Goal: Navigation & Orientation: Find specific page/section

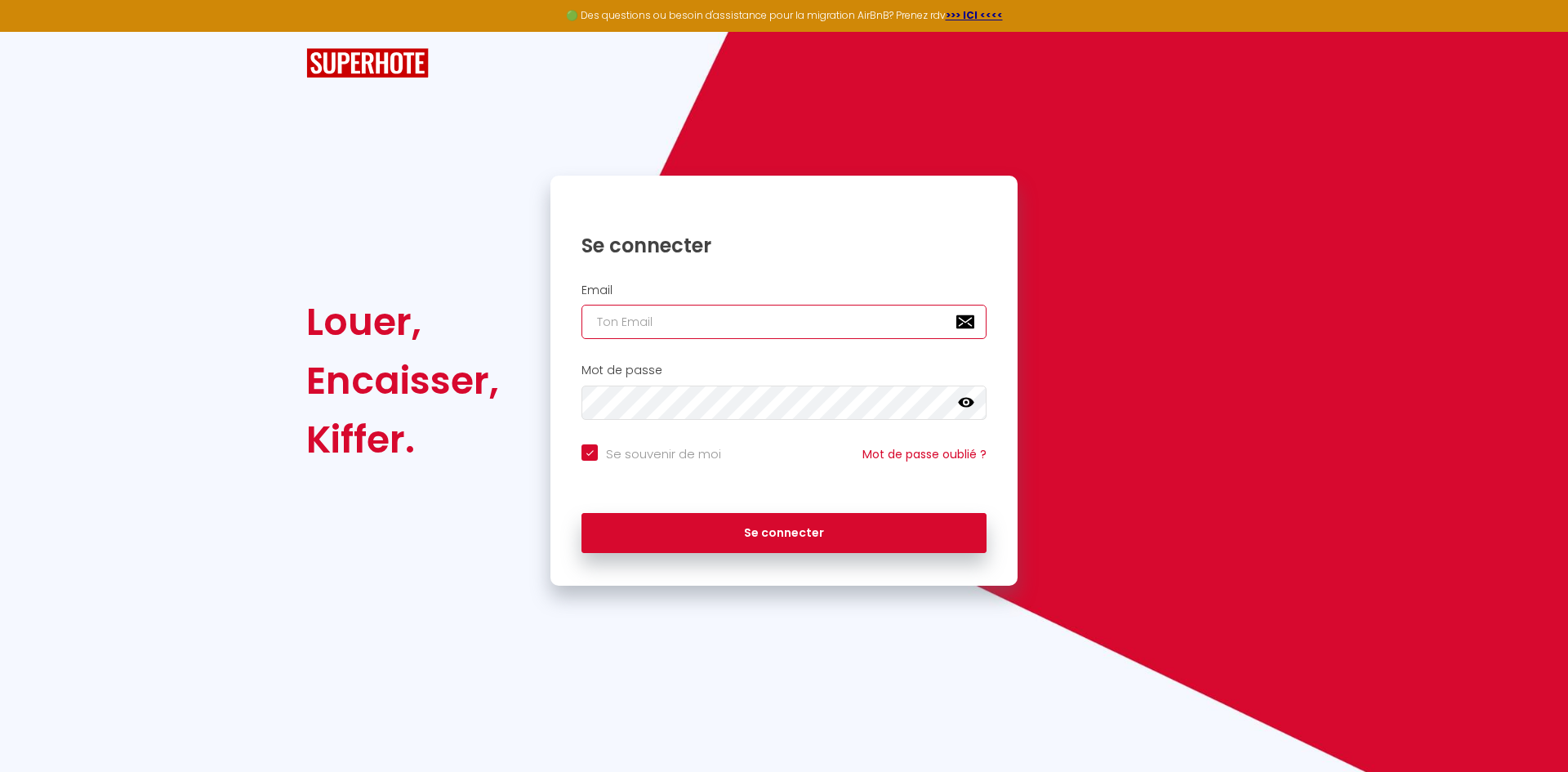
click at [681, 319] on input "email" at bounding box center [783, 322] width 405 height 35
type input "[PERSON_NAME][EMAIL_ADDRESS][PERSON_NAME][DOMAIN_NAME]"
click at [973, 399] on icon at bounding box center [965, 402] width 16 height 16
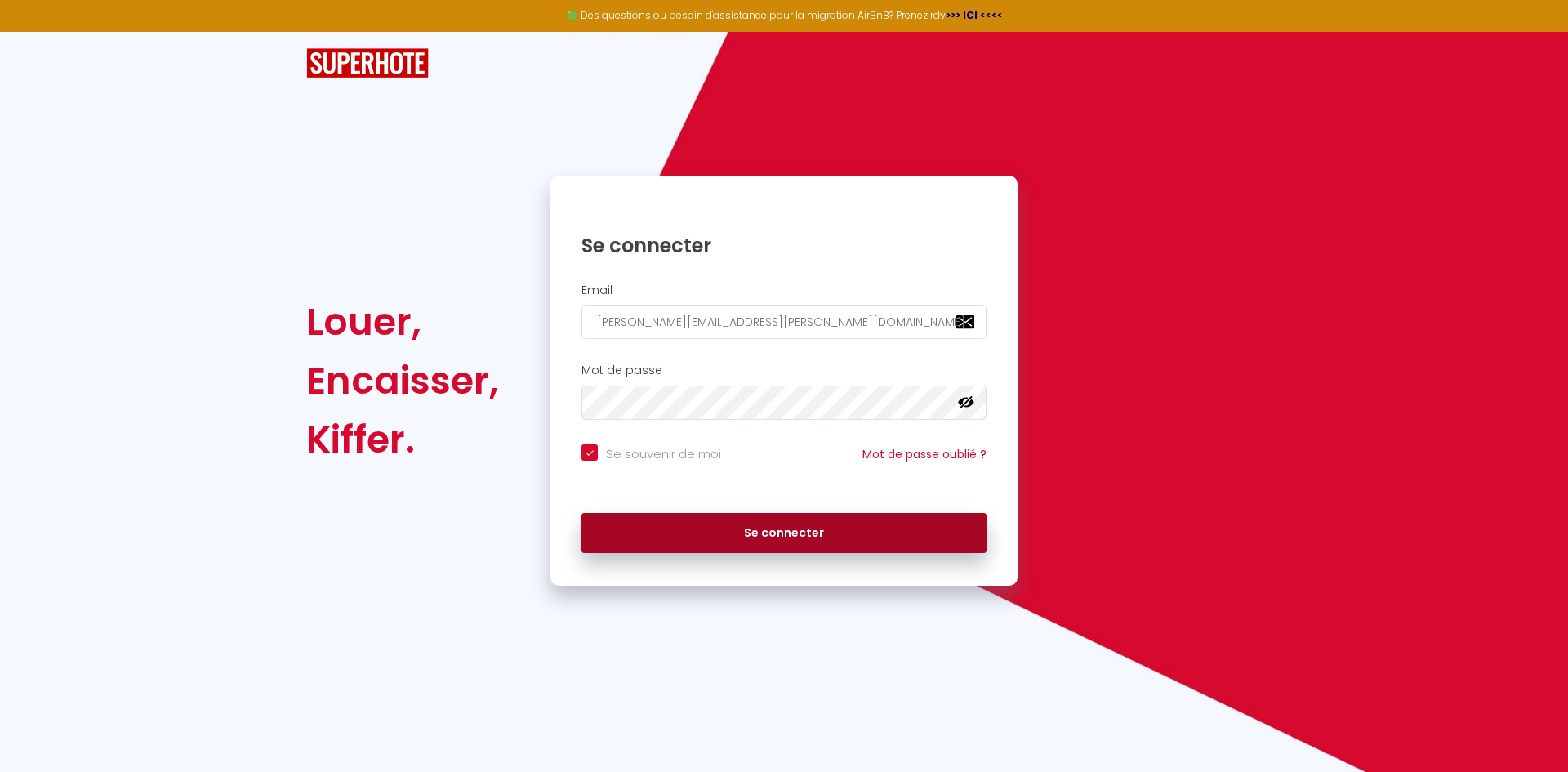
click at [738, 538] on button "Se connecter" at bounding box center [783, 534] width 405 height 41
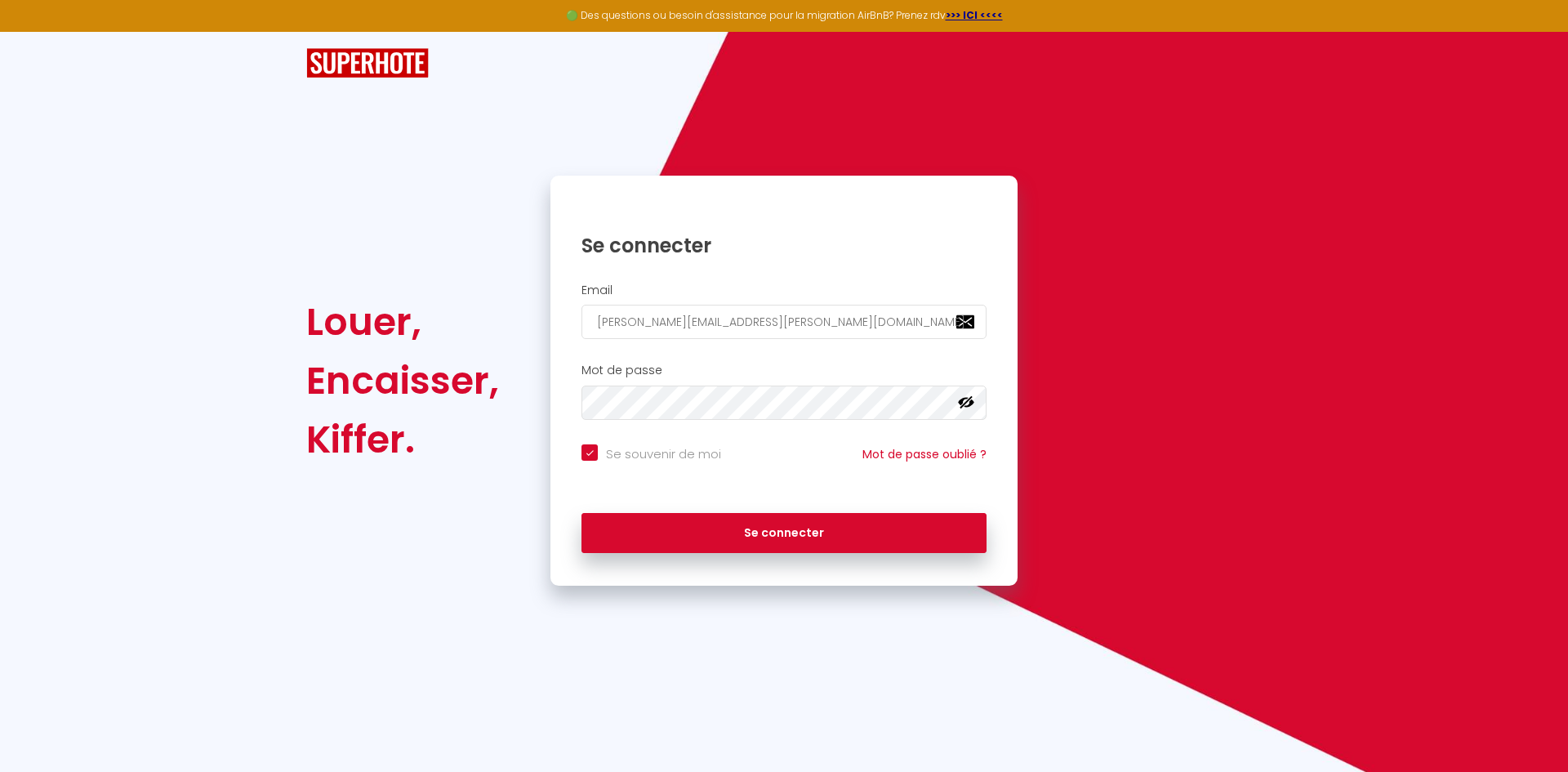
checkbox input "true"
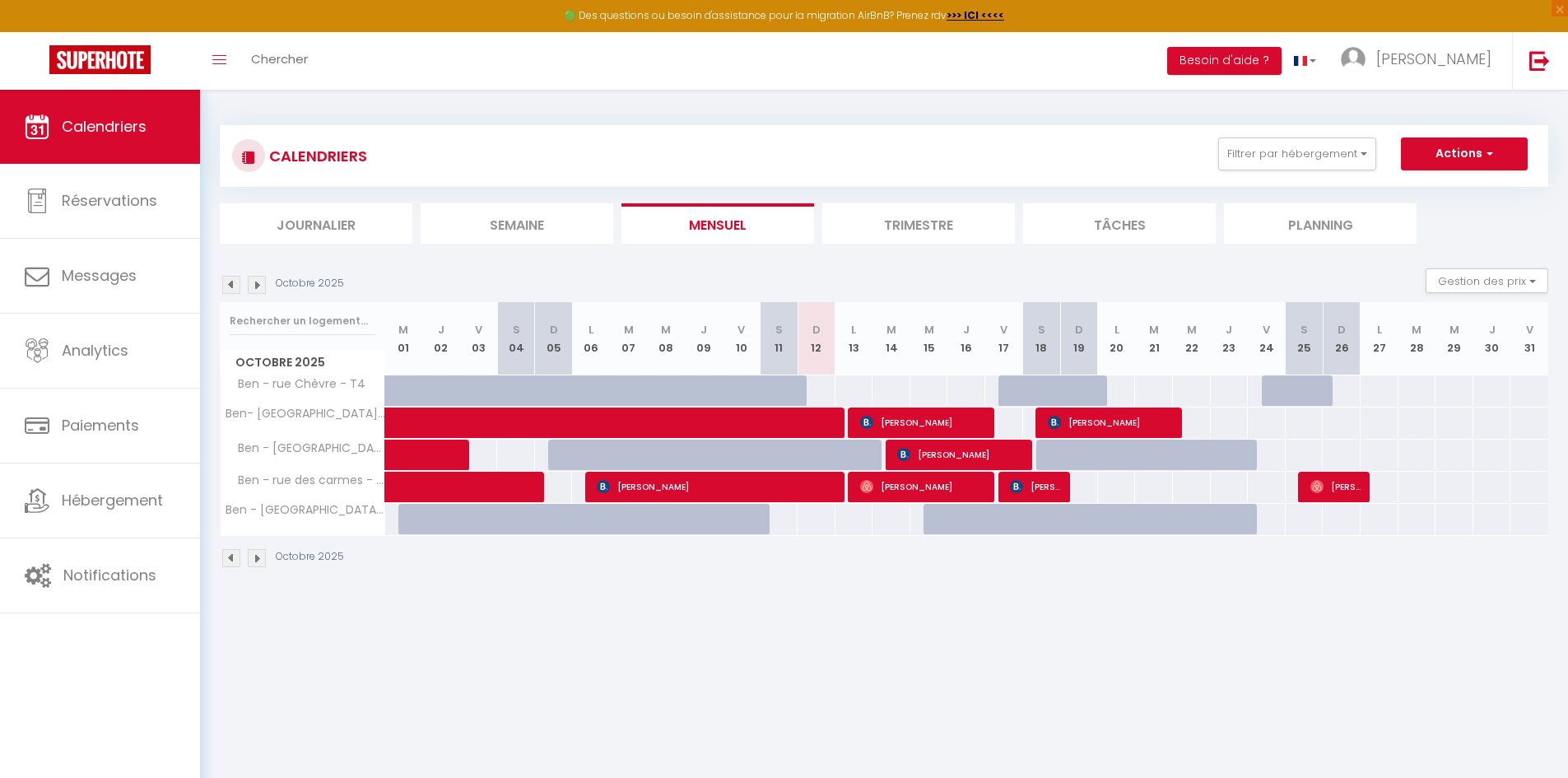
click at [956, 233] on li "Trimestre" at bounding box center [918, 223] width 192 height 41
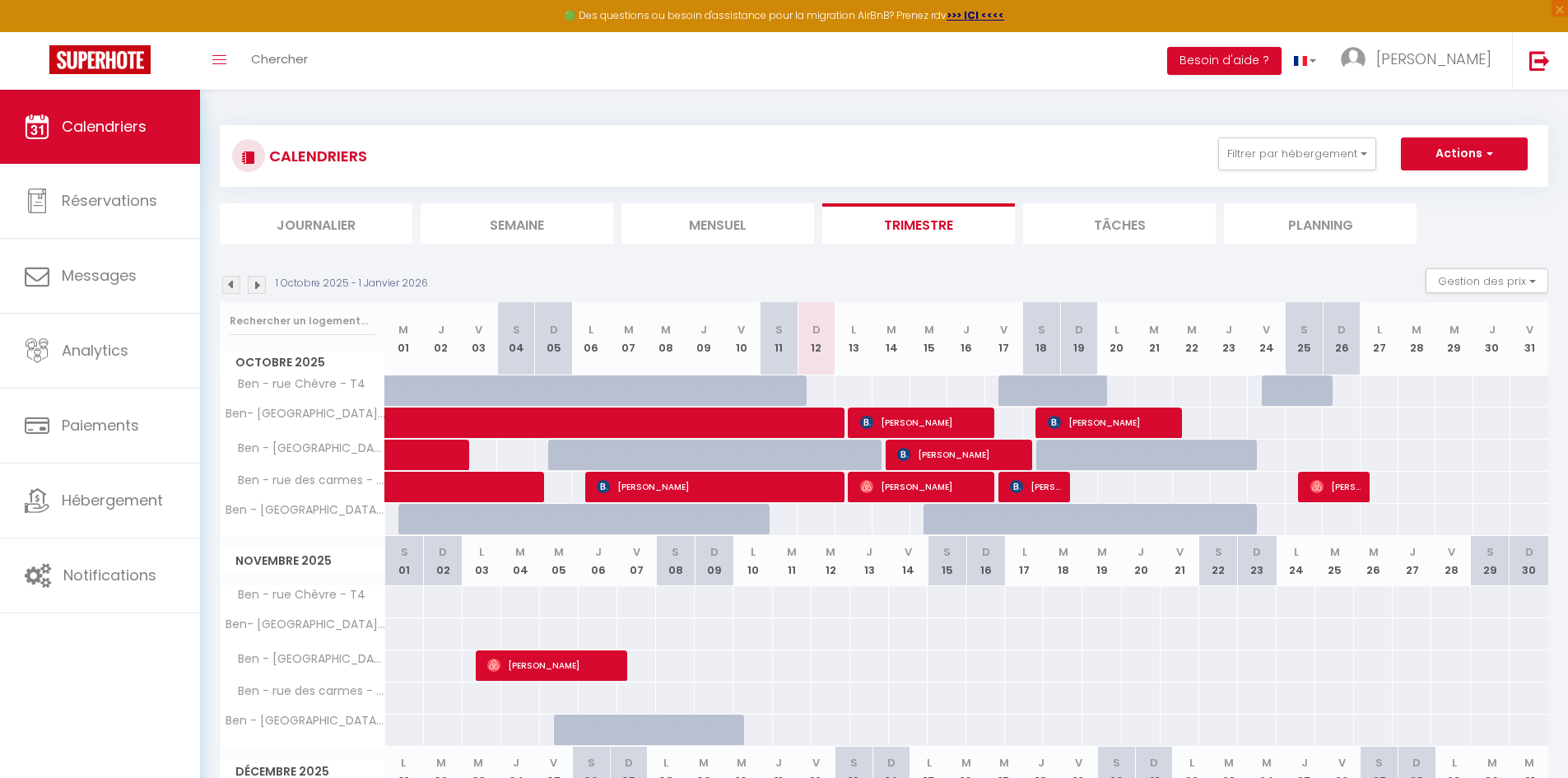
click at [225, 284] on img at bounding box center [231, 284] width 18 height 18
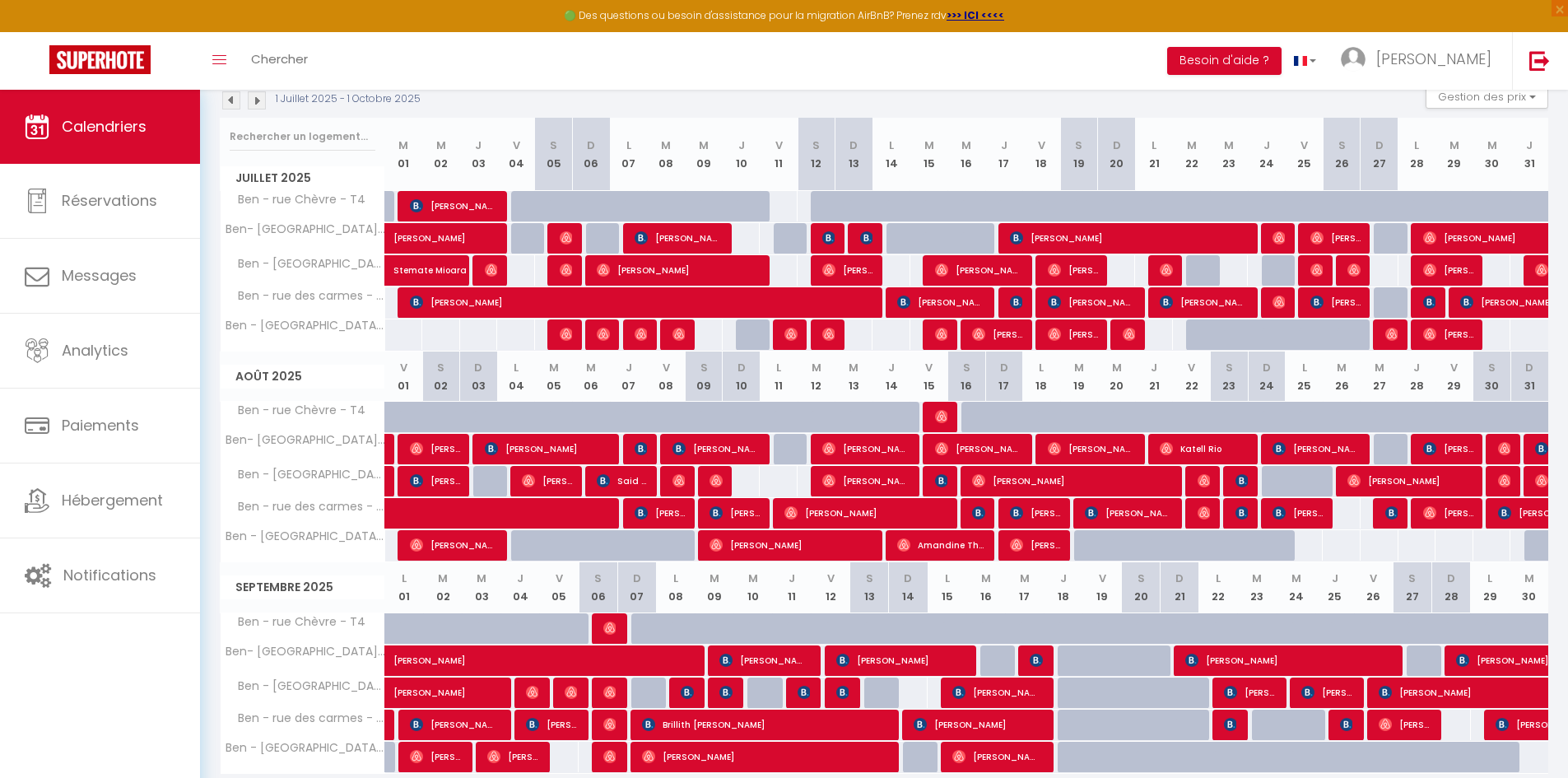
scroll to position [249, 0]
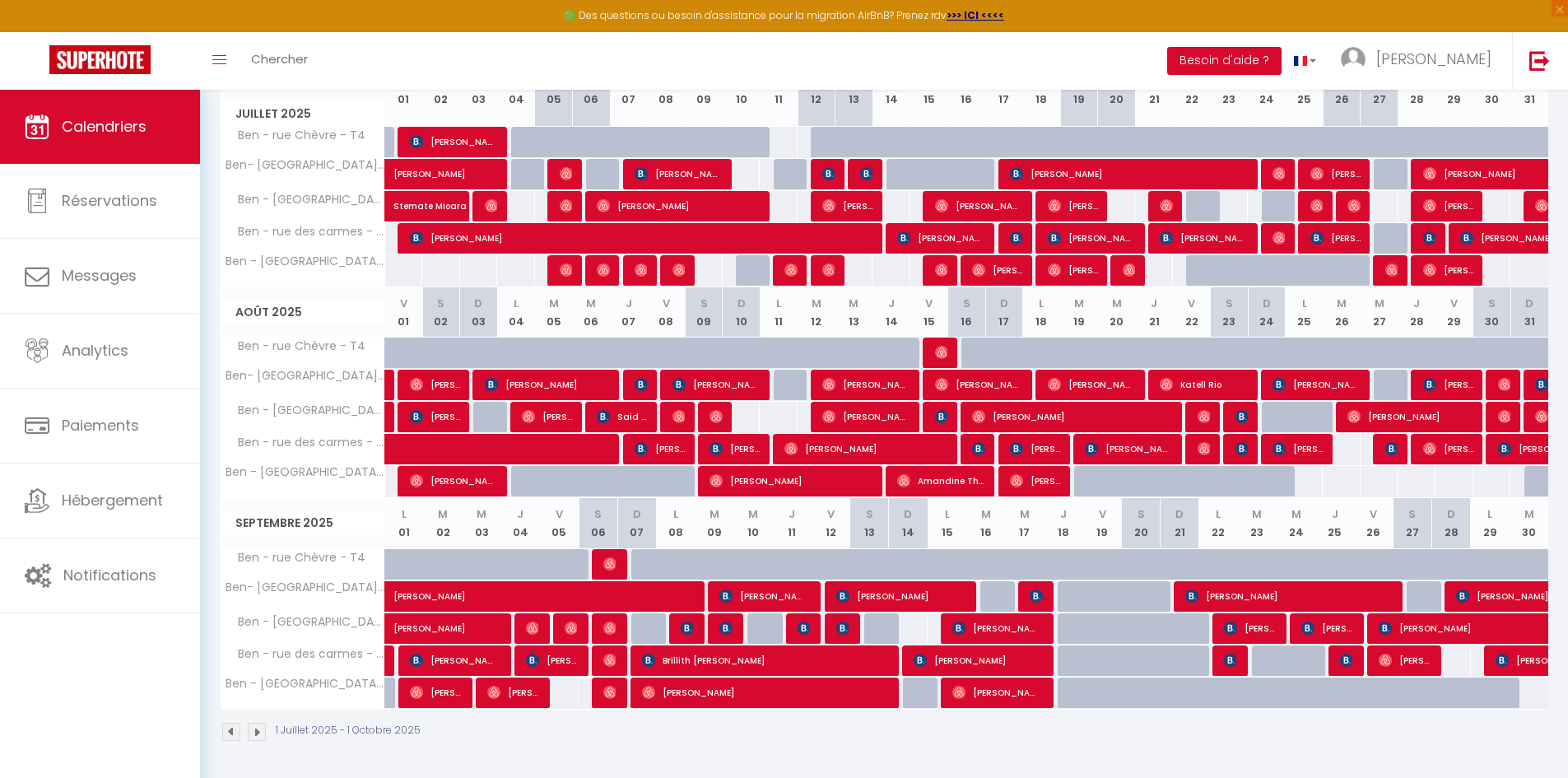
click at [258, 734] on img at bounding box center [256, 731] width 18 height 18
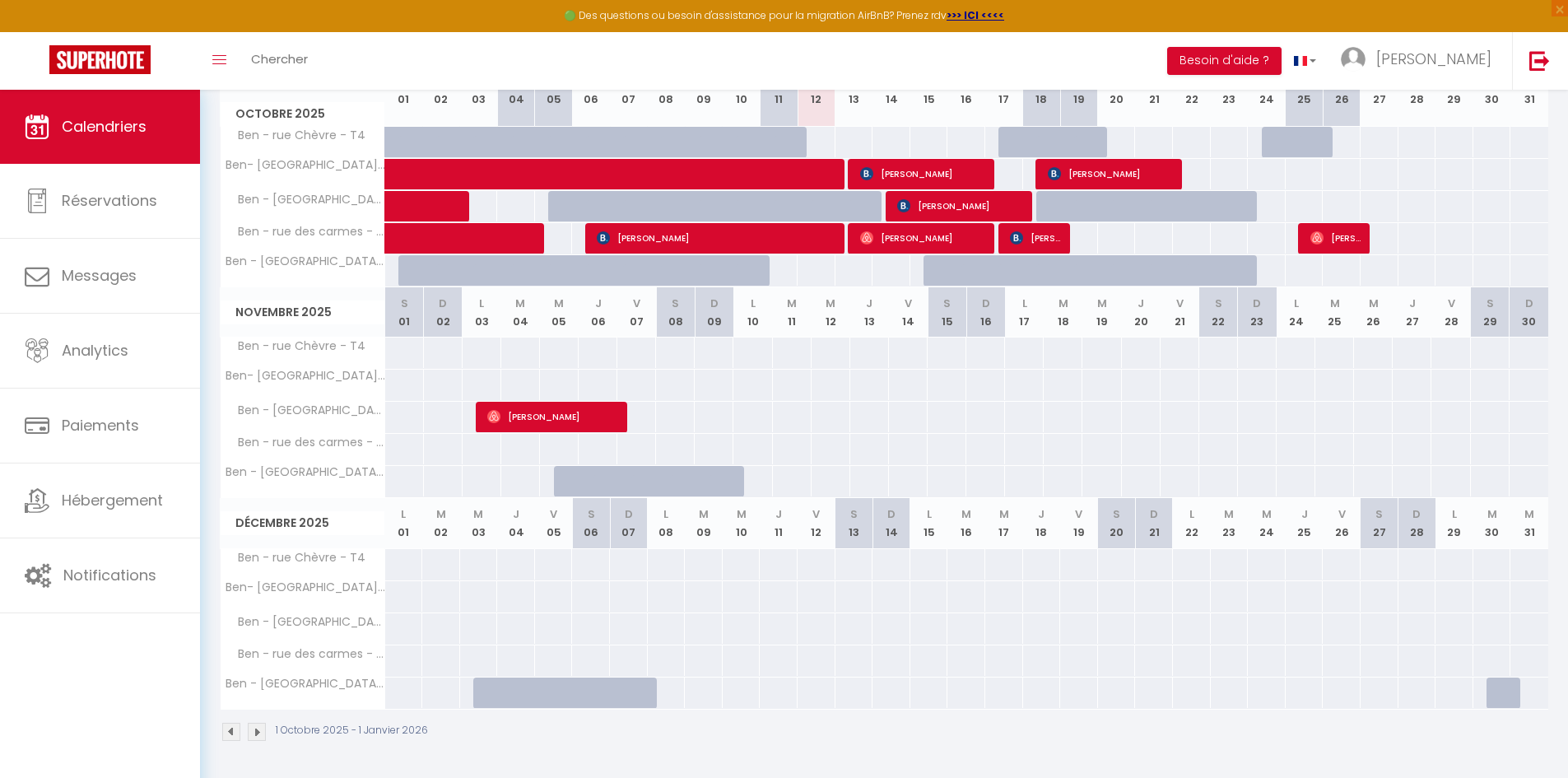
click at [232, 733] on img at bounding box center [231, 731] width 18 height 18
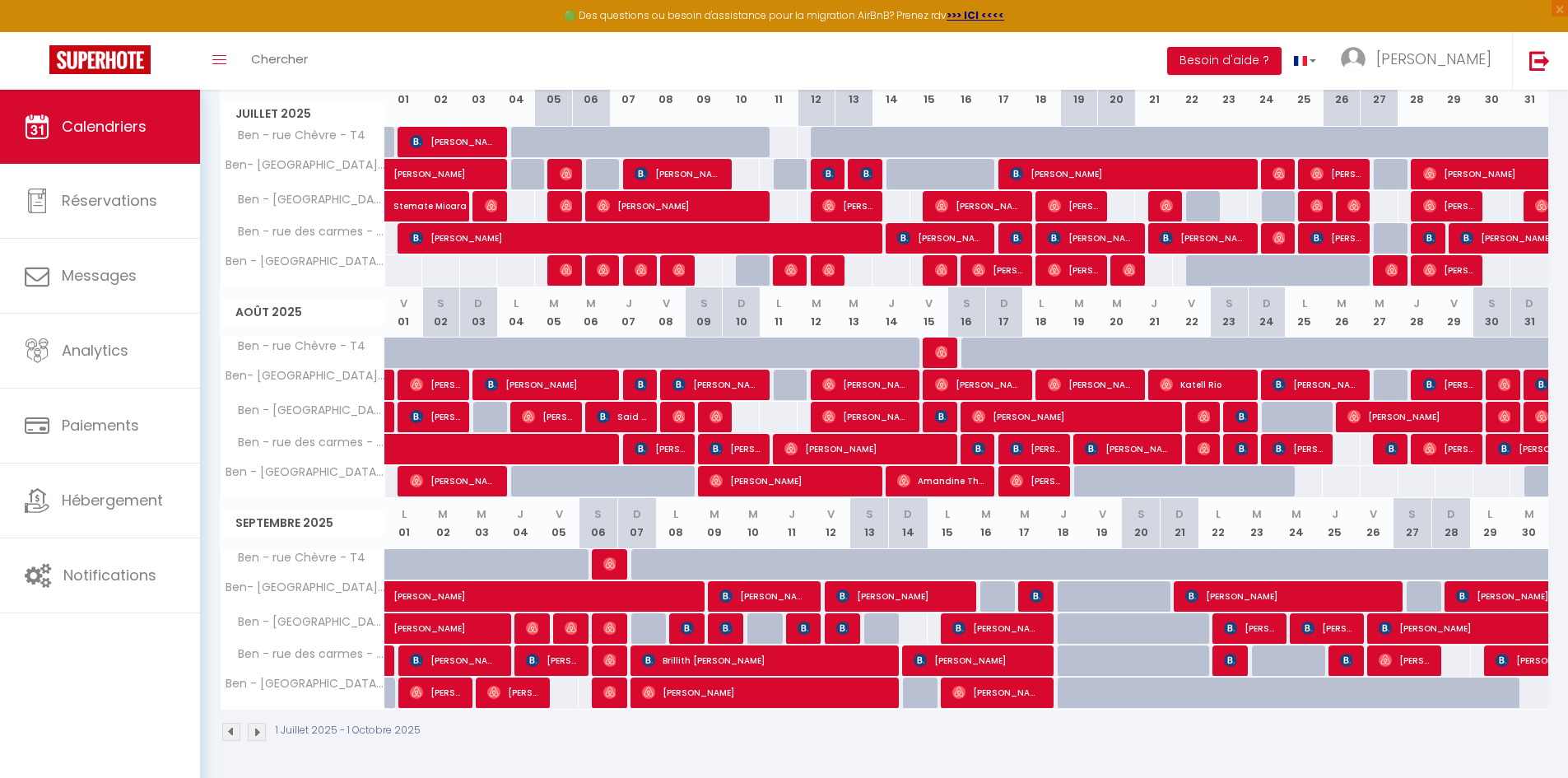
click at [258, 730] on img at bounding box center [256, 731] width 18 height 18
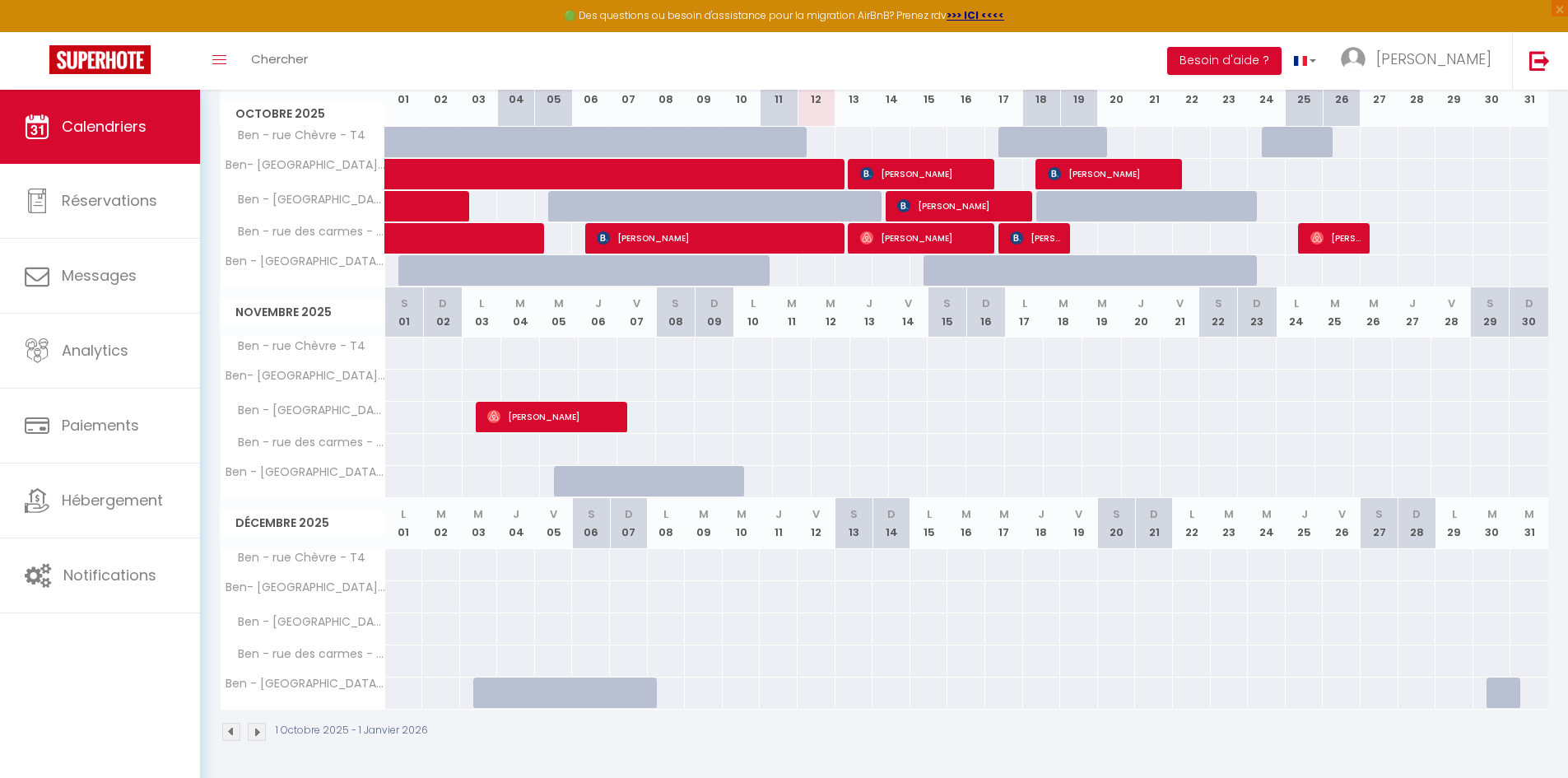
click at [229, 734] on img at bounding box center [231, 731] width 18 height 18
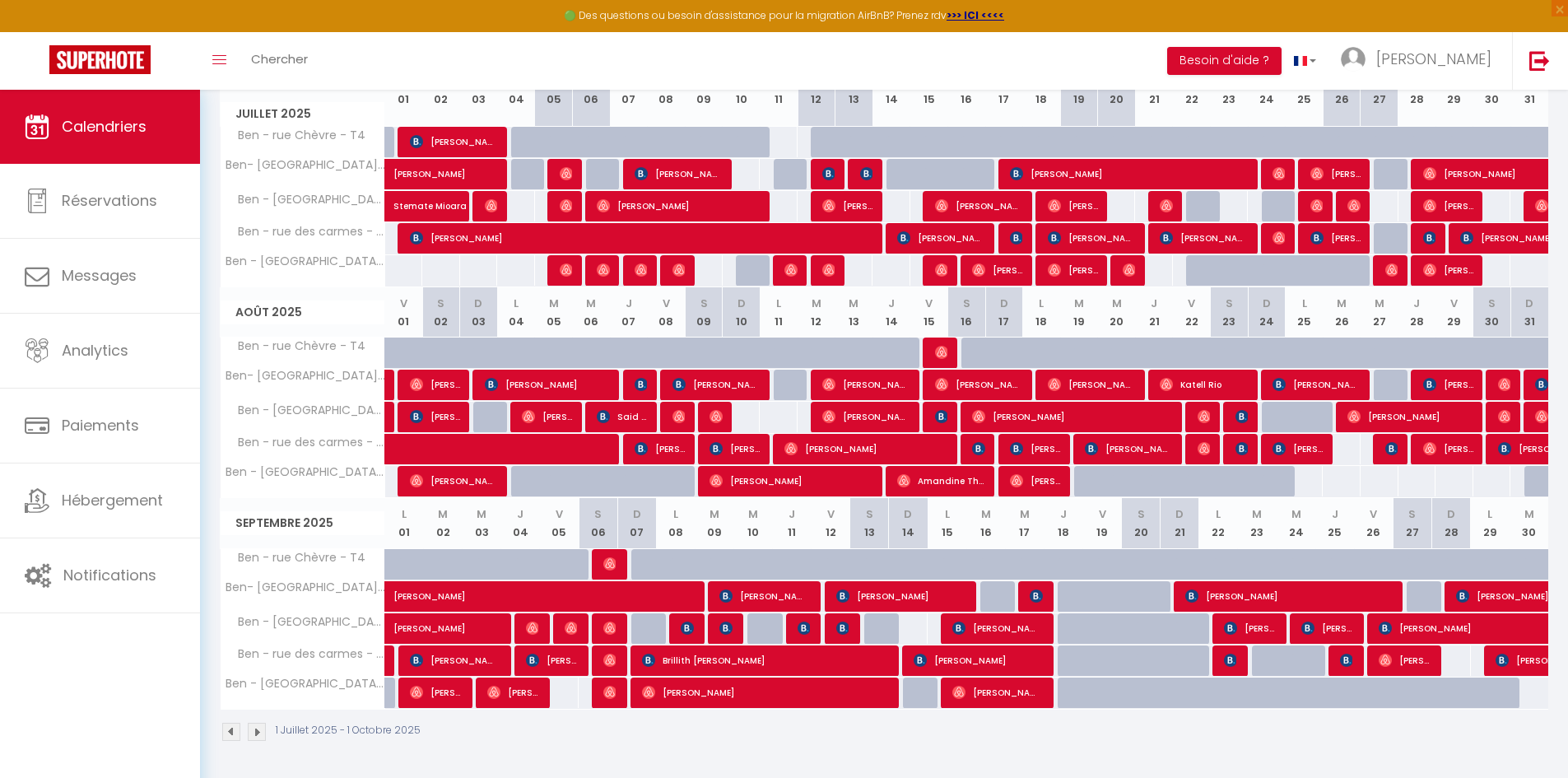
click at [262, 732] on img at bounding box center [256, 731] width 18 height 18
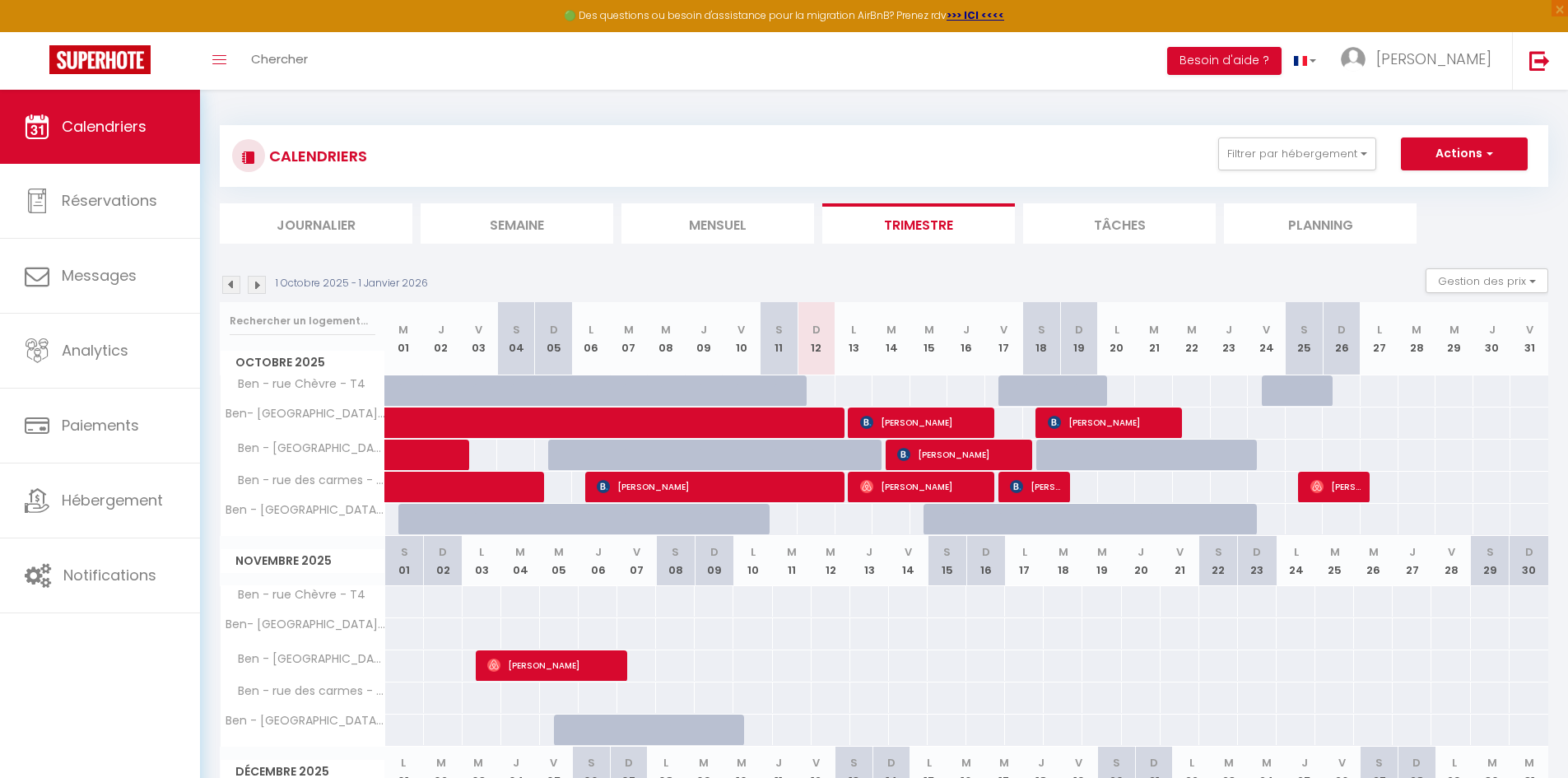
scroll to position [165, 0]
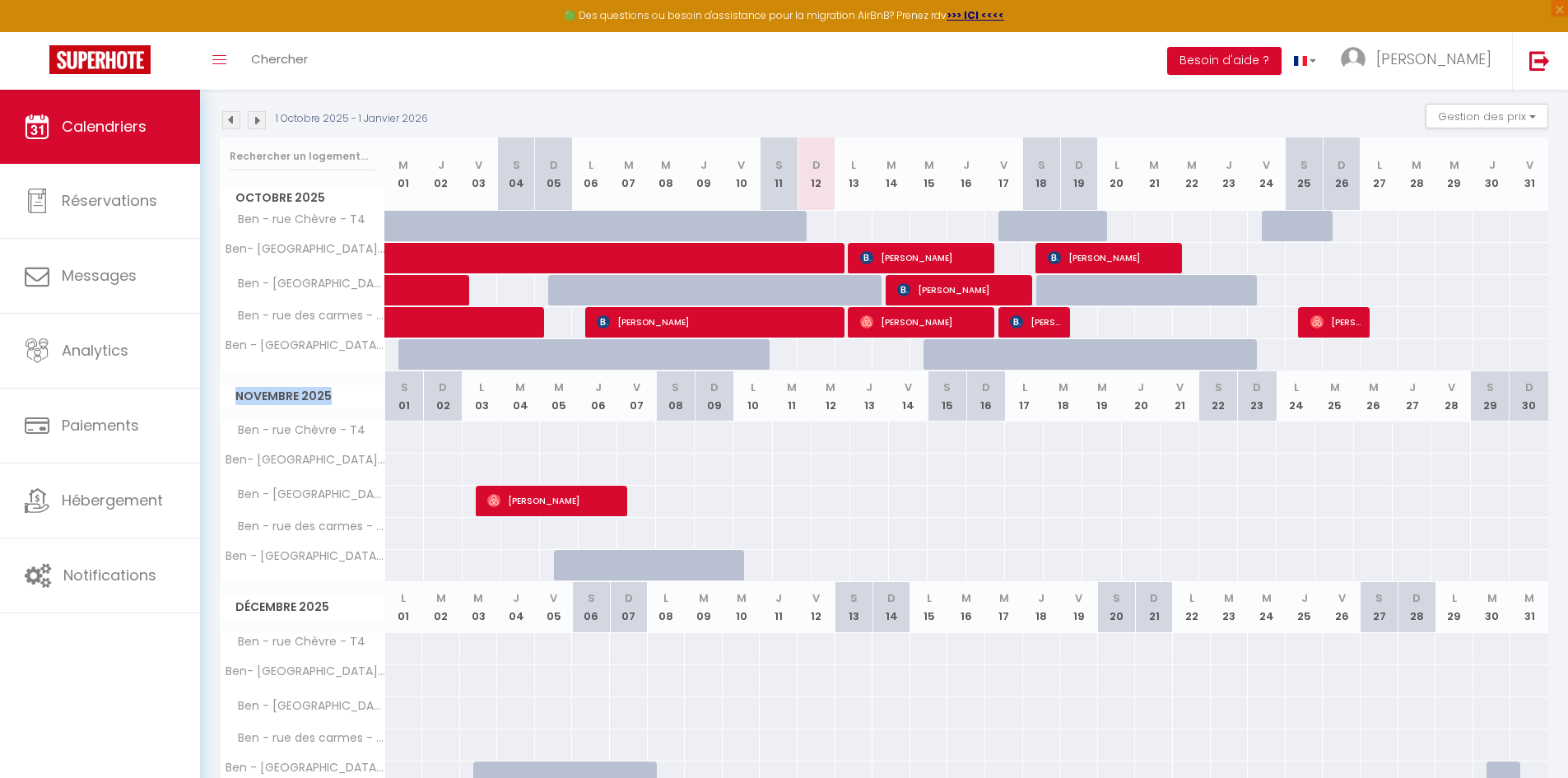
drag, startPoint x: 235, startPoint y: 395, endPoint x: 332, endPoint y: 393, distance: 97.0
click at [332, 393] on span "Novembre 2025" at bounding box center [302, 396] width 164 height 24
click at [315, 397] on span "Novembre 2025" at bounding box center [302, 396] width 164 height 24
click at [227, 116] on img at bounding box center [231, 120] width 18 height 18
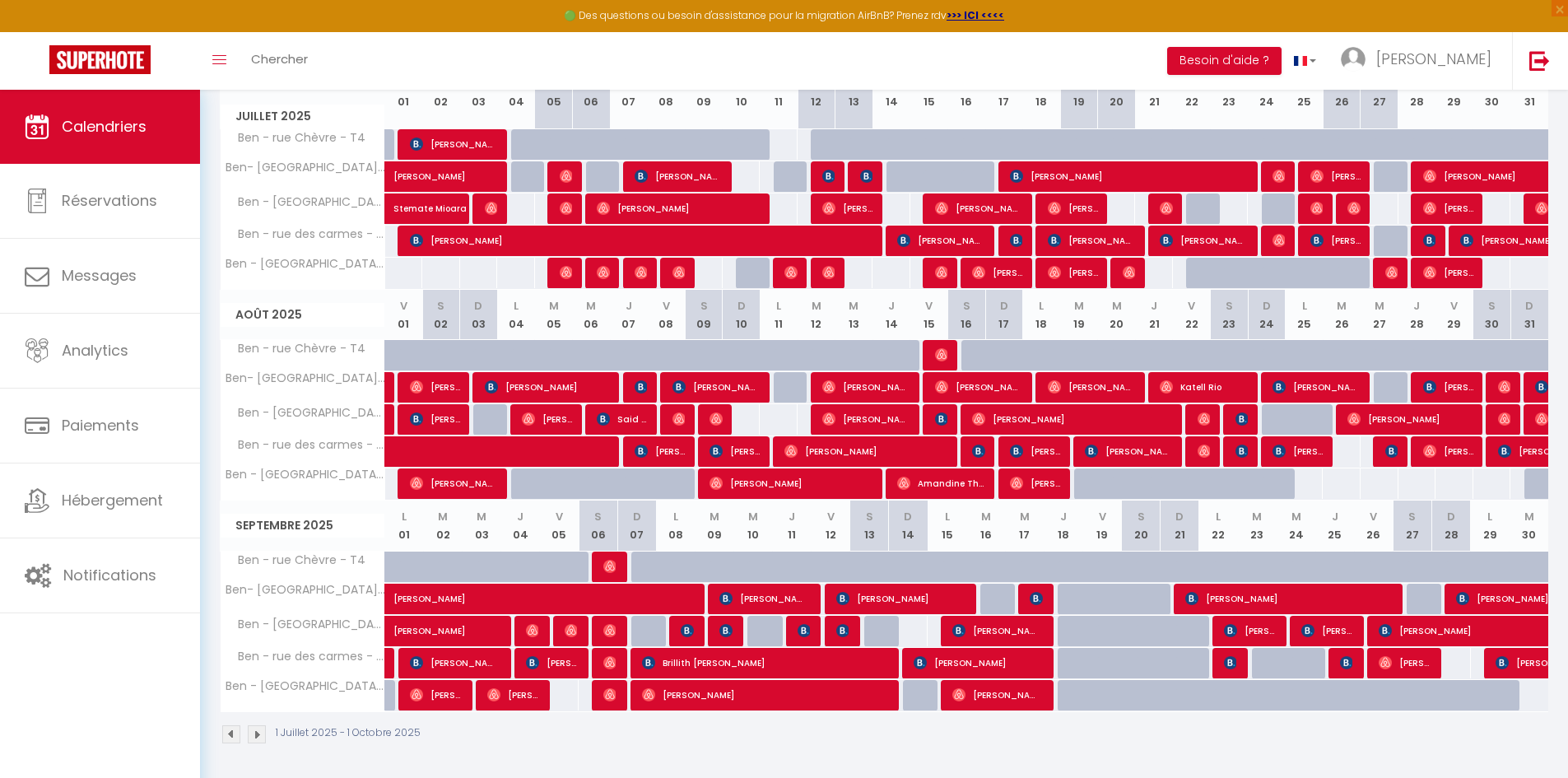
scroll to position [249, 0]
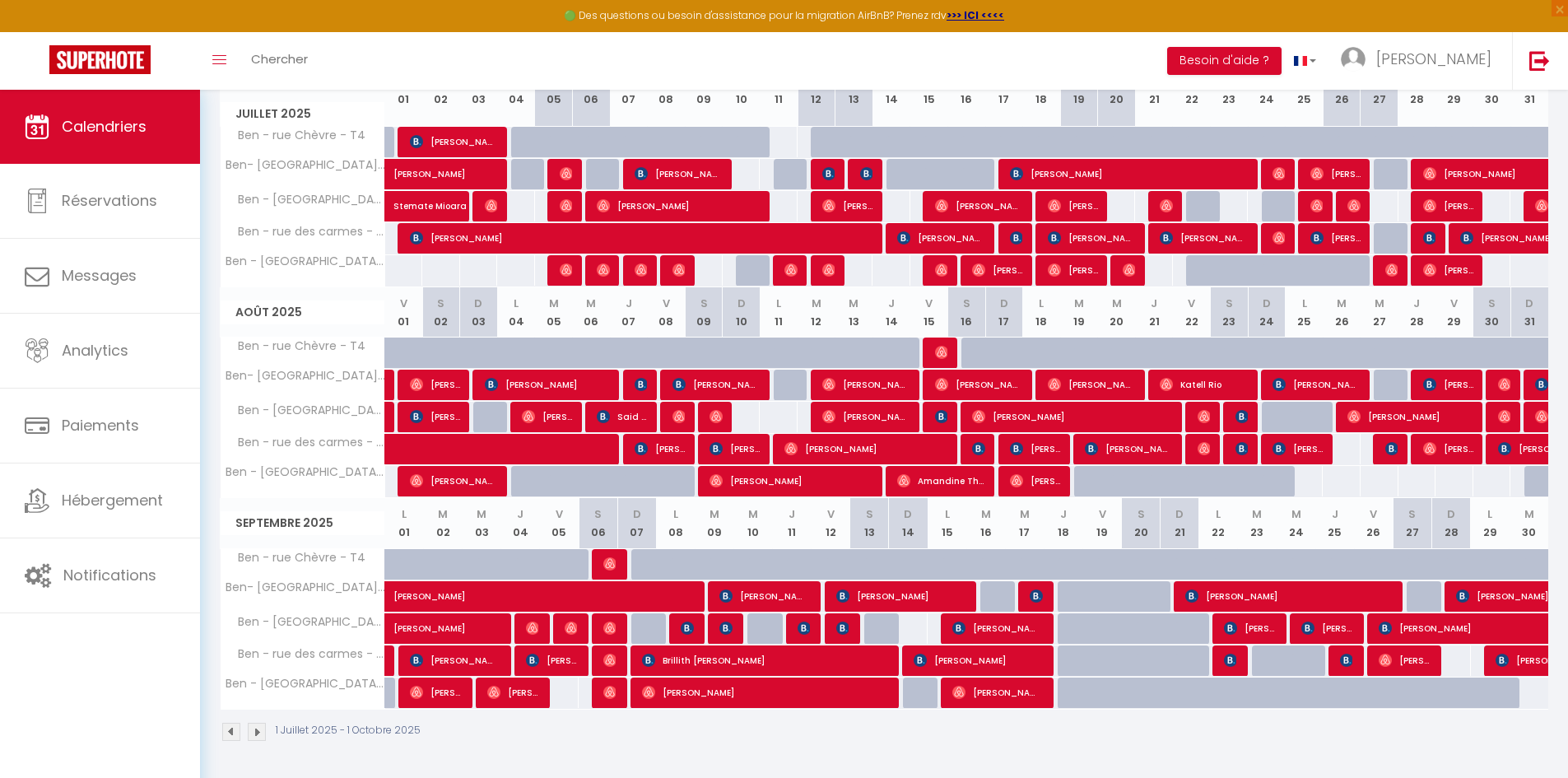
click at [264, 729] on img at bounding box center [256, 731] width 18 height 18
